Goal: Find specific page/section

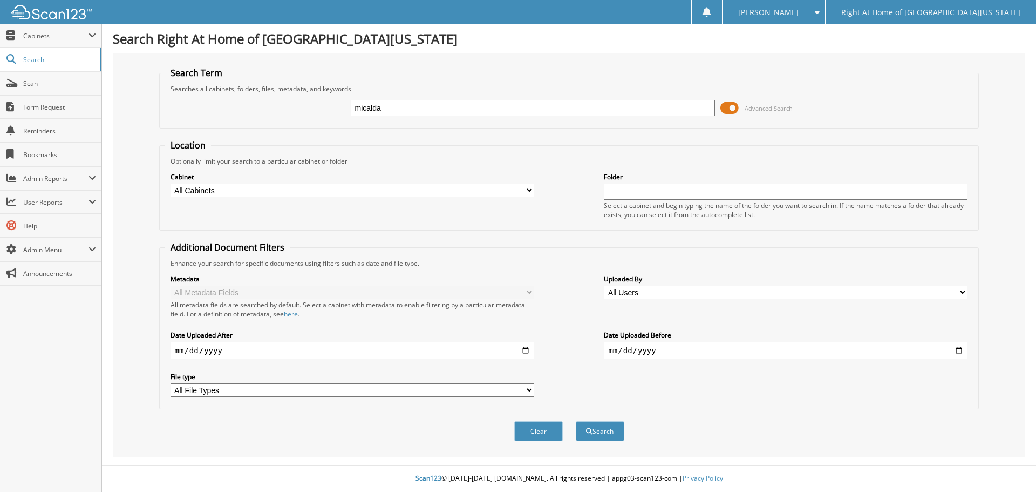
type input "micalda"
click at [576, 421] on button "Search" at bounding box center [600, 431] width 49 height 20
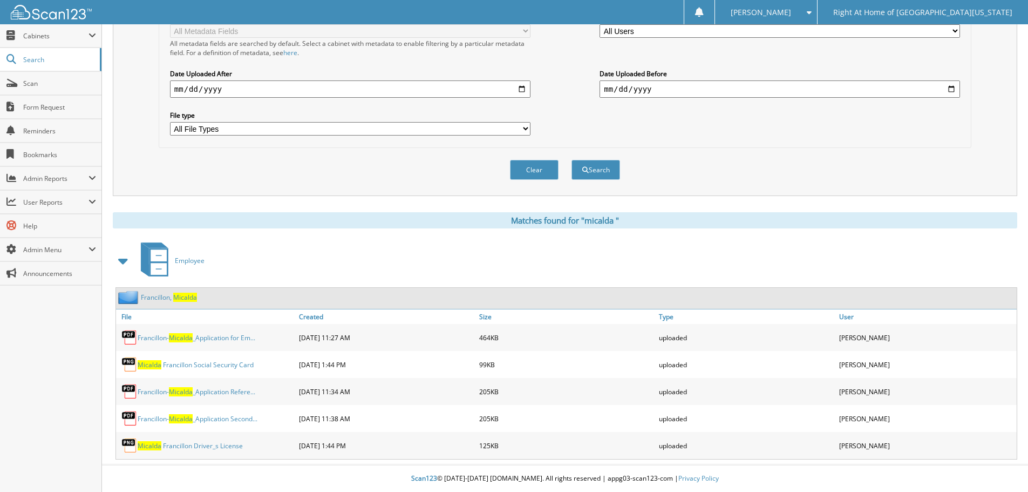
click at [194, 300] on span "M i c a l d a" at bounding box center [185, 296] width 24 height 9
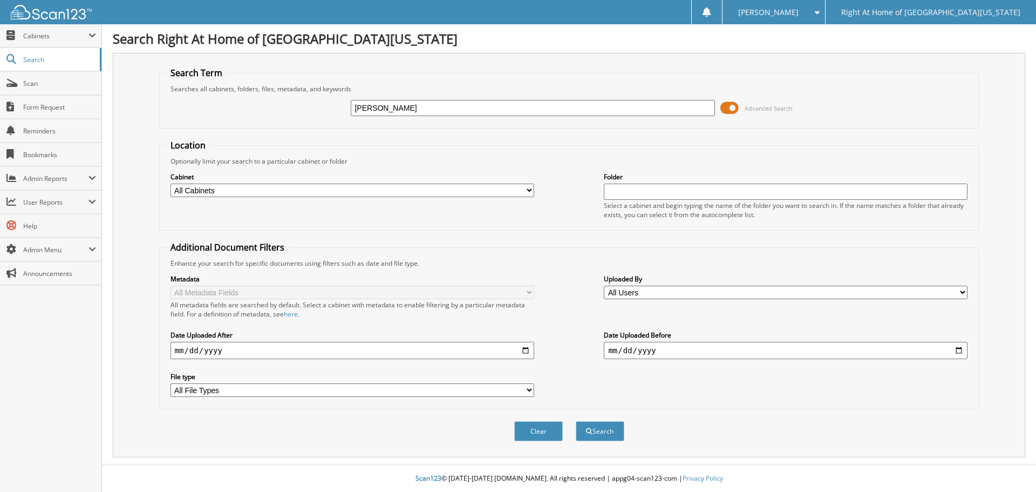
type input "[PERSON_NAME]"
click at [576, 421] on button "Search" at bounding box center [600, 431] width 49 height 20
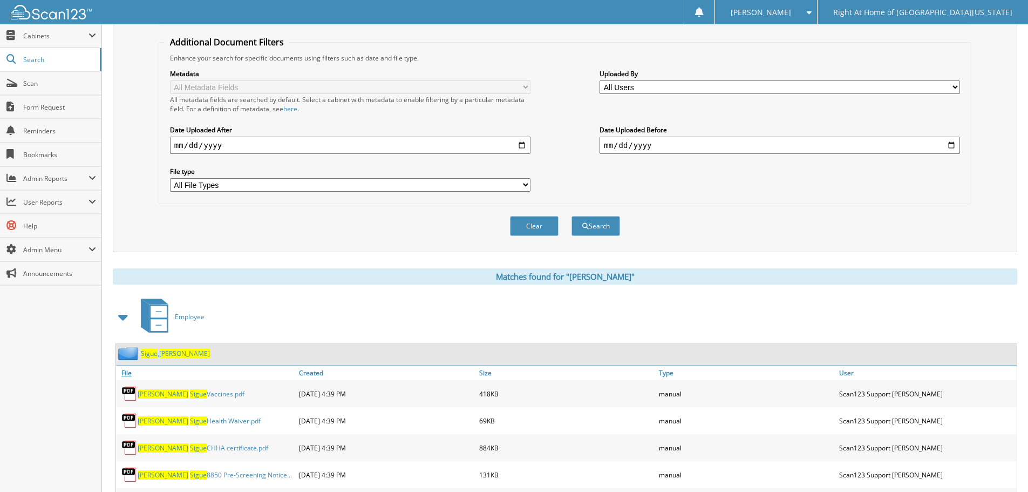
scroll to position [216, 0]
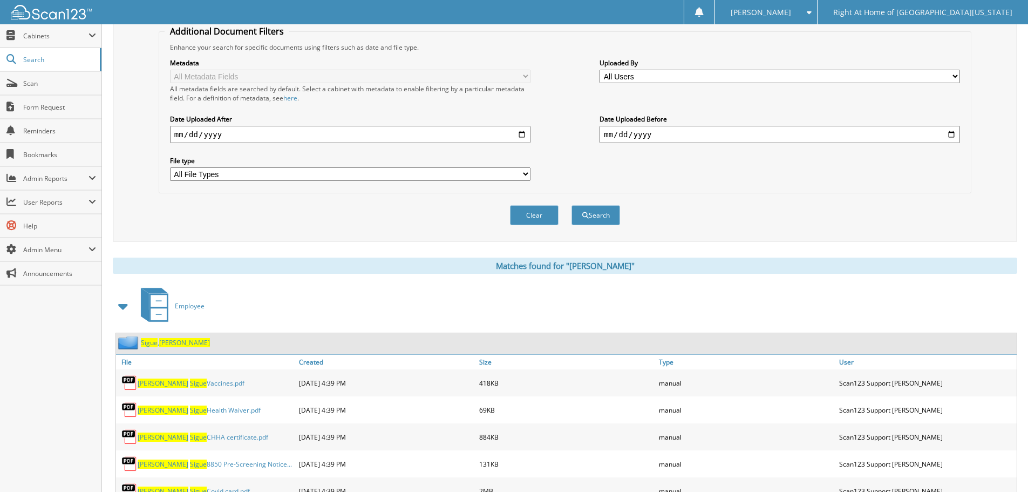
click at [166, 342] on span "Marie" at bounding box center [184, 342] width 51 height 9
